Goal: Transaction & Acquisition: Purchase product/service

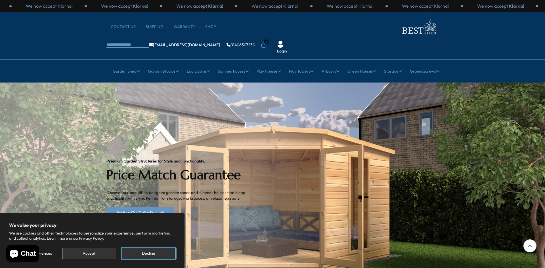
click at [162, 252] on button "Decline" at bounding box center [149, 253] width 54 height 11
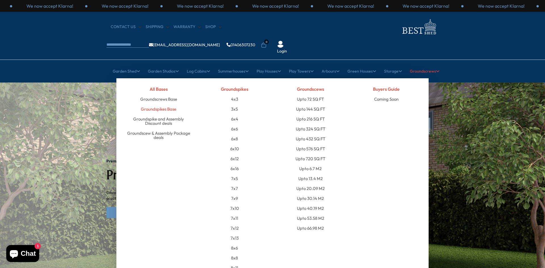
click at [169, 104] on link "Groundspikes Base" at bounding box center [158, 109] width 35 height 10
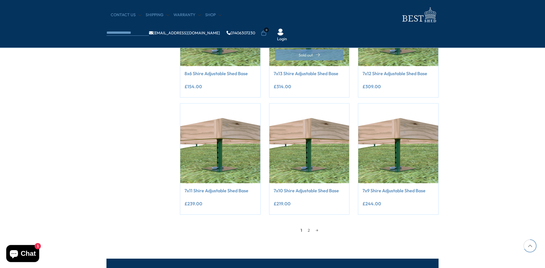
scroll to position [398, 0]
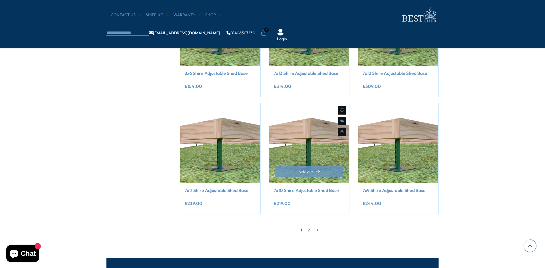
click at [296, 191] on link "7x10 Shire Adjustable Shed Base" at bounding box center [310, 190] width 72 height 6
